Goal: Information Seeking & Learning: Learn about a topic

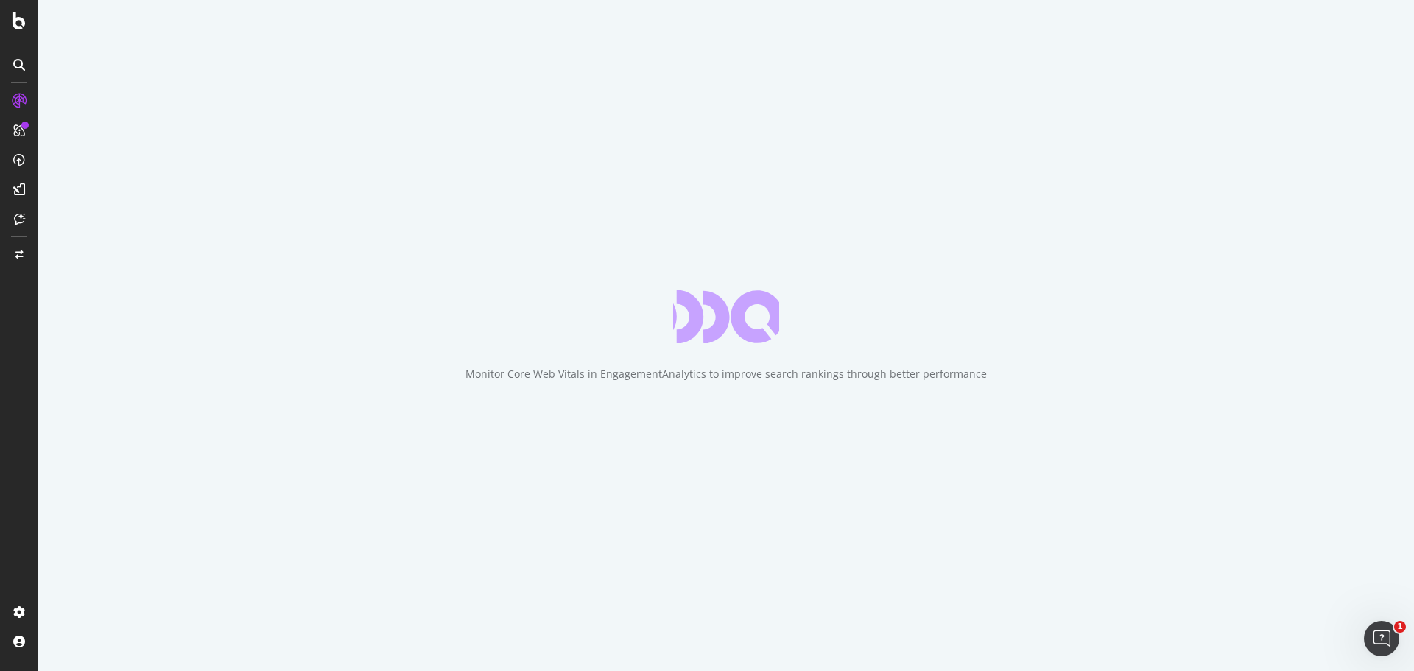
click at [15, 257] on icon at bounding box center [19, 254] width 8 height 9
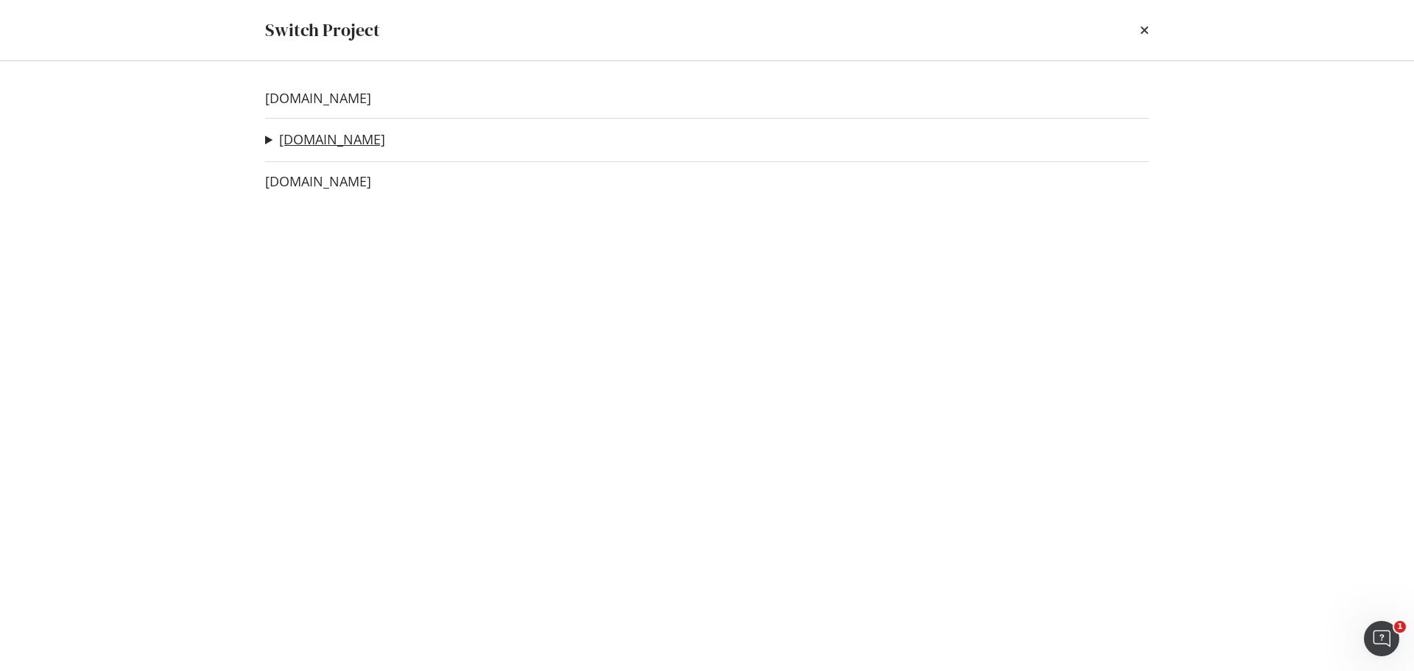
click at [311, 145] on link "www.diy.com" at bounding box center [332, 139] width 106 height 15
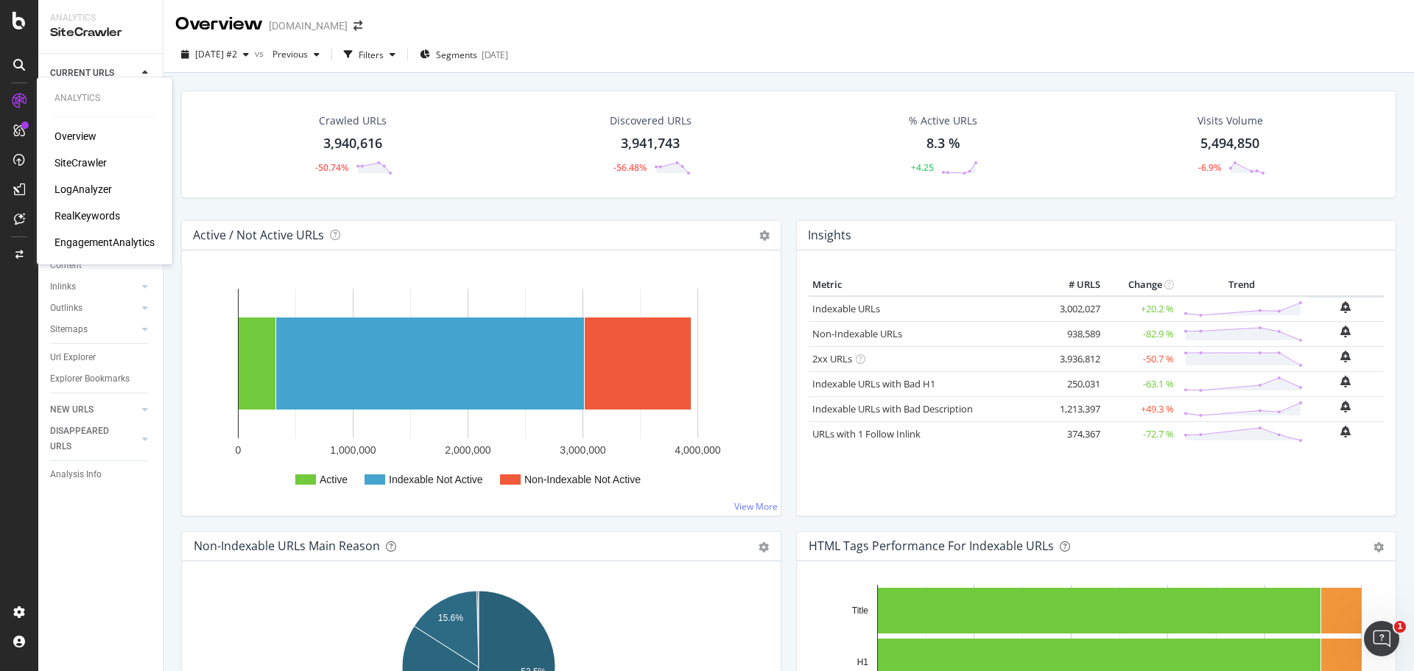
click at [103, 188] on div "LogAnalyzer" at bounding box center [82, 189] width 57 height 15
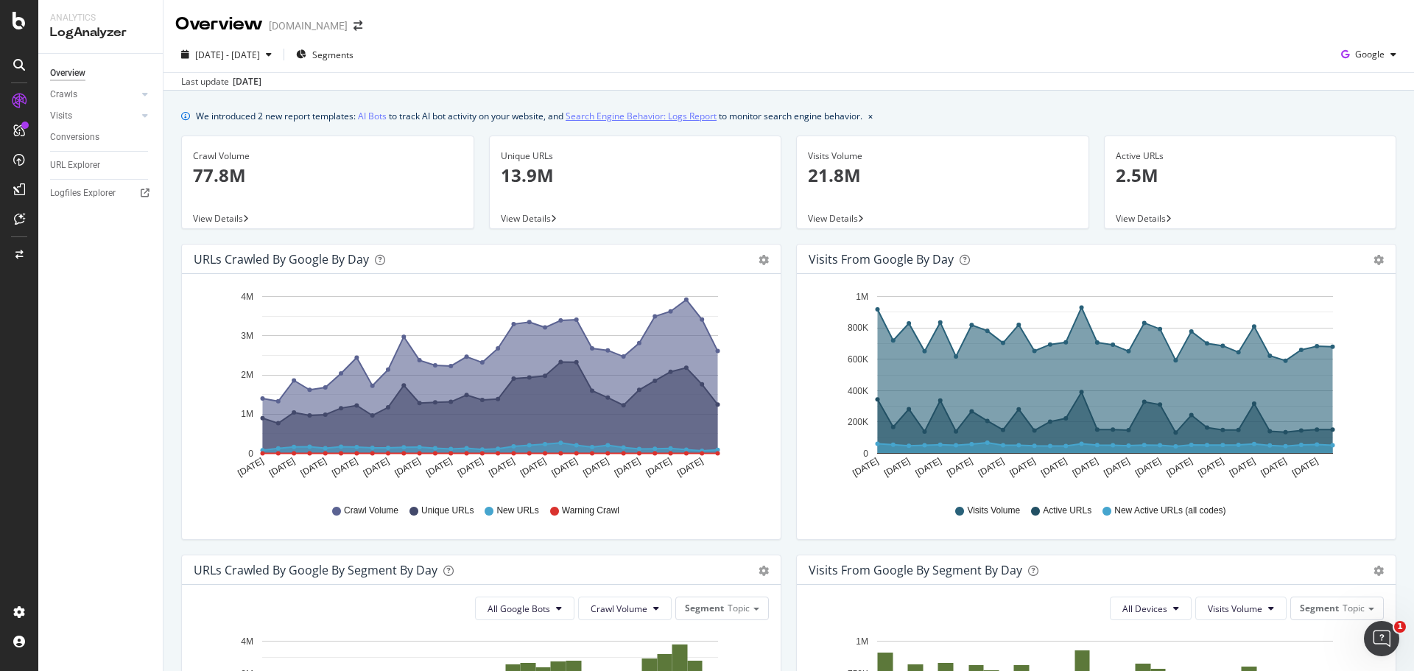
click at [663, 109] on link "Search Engine Behavior: Logs Report" at bounding box center [640, 115] width 151 height 15
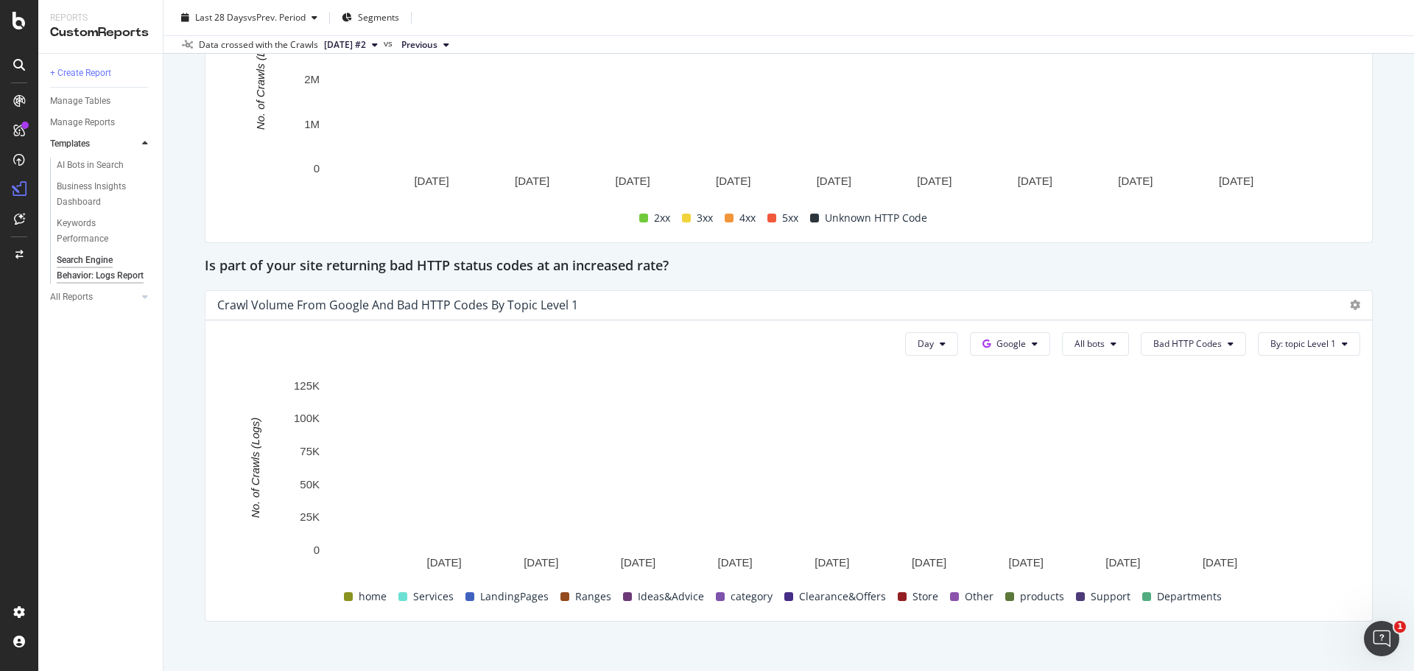
scroll to position [2036, 0]
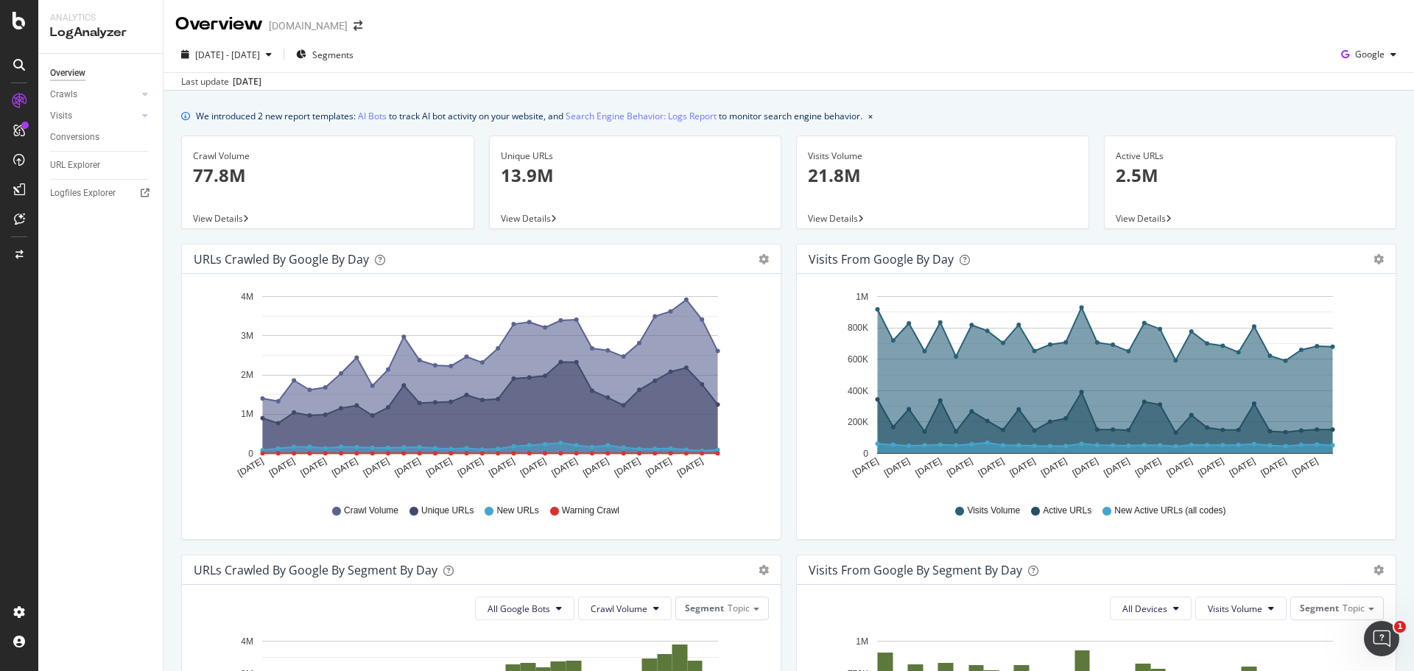
click at [382, 129] on div "We introduced 2 new report templates: AI Bots to track AI bot activity on your …" at bounding box center [788, 659] width 1250 height 1137
click at [373, 114] on link "AI Bots" at bounding box center [372, 115] width 29 height 15
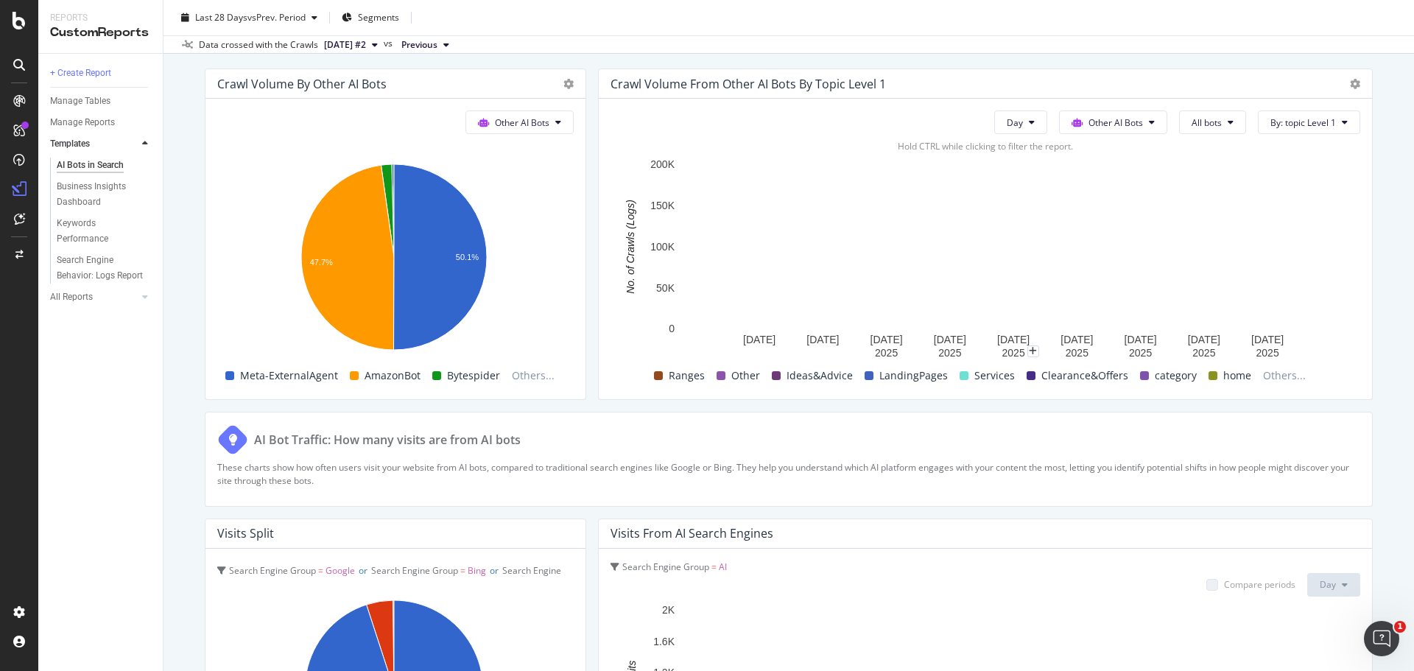
scroll to position [2209, 0]
